Goal: Transaction & Acquisition: Download file/media

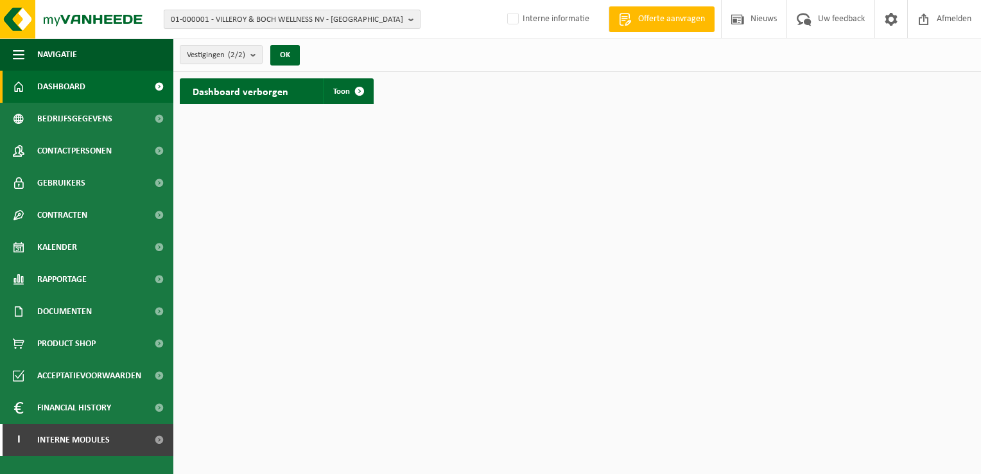
click at [408, 21] on b "button" at bounding box center [414, 19] width 12 height 18
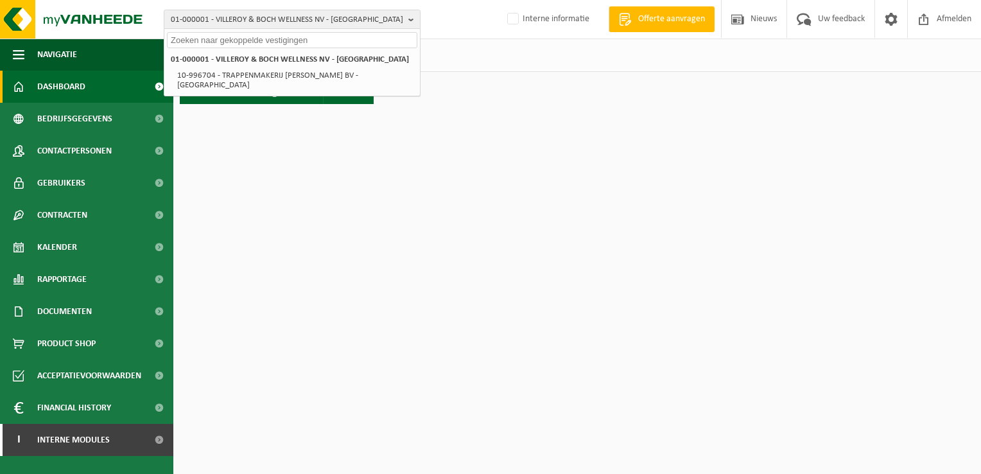
click at [347, 41] on input "text" at bounding box center [292, 40] width 250 height 16
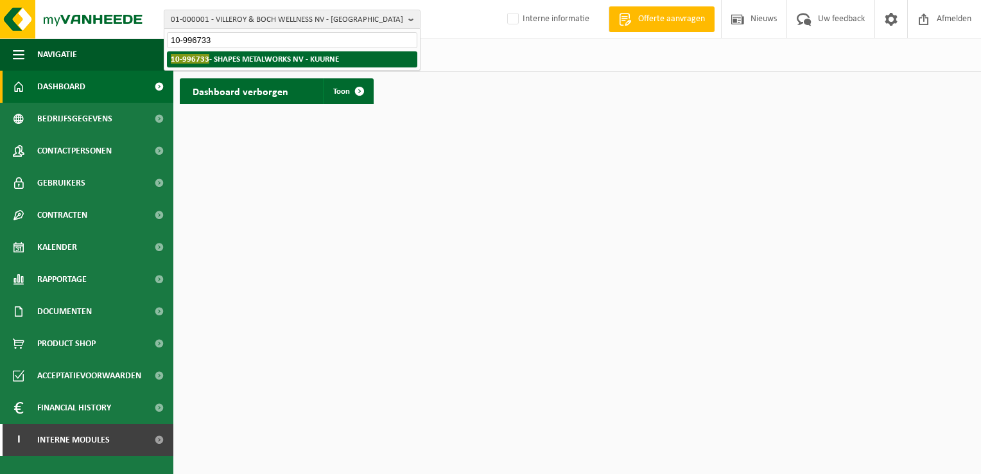
type input "10-996733"
click at [321, 58] on strong "10-996733 - SHAPES METALWORKS NV - KUURNE" at bounding box center [255, 59] width 168 height 10
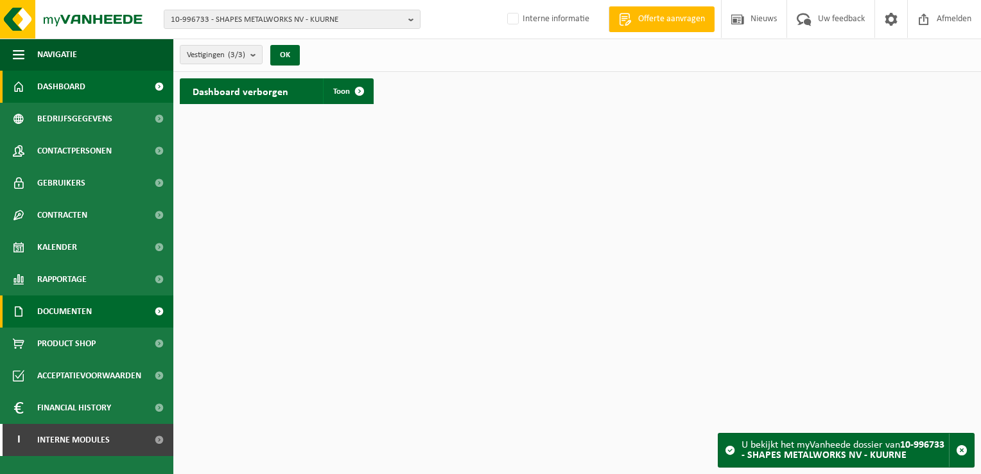
click at [76, 308] on span "Documenten" at bounding box center [64, 311] width 55 height 32
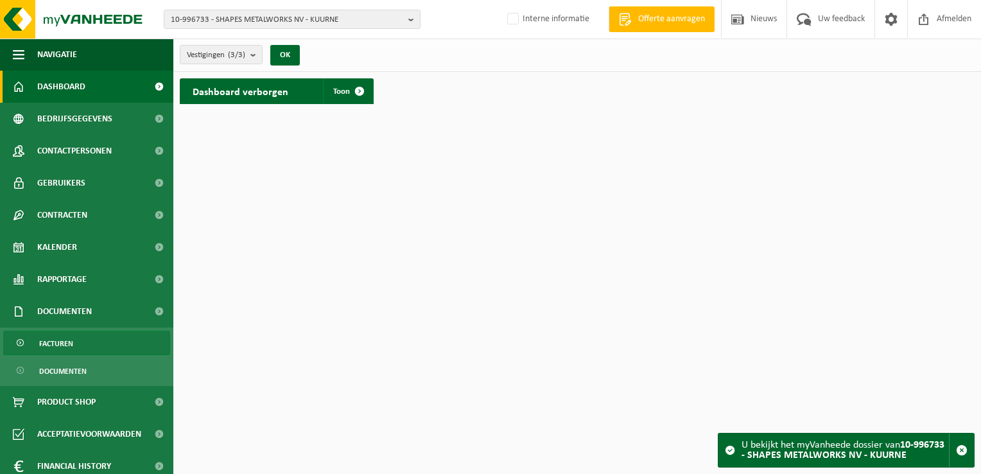
click at [57, 340] on span "Facturen" at bounding box center [56, 343] width 34 height 24
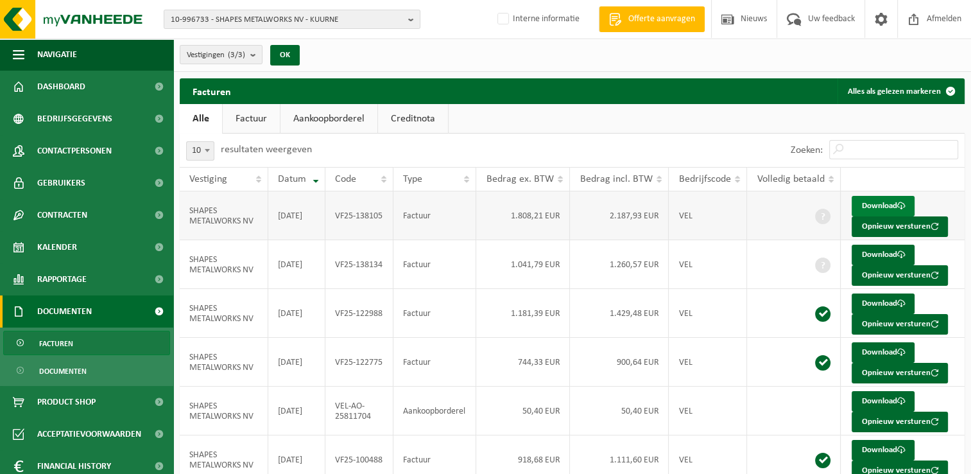
click at [873, 206] on link "Download" at bounding box center [883, 206] width 63 height 21
click at [868, 252] on link "Download" at bounding box center [883, 255] width 63 height 21
